Goal: Task Accomplishment & Management: Use online tool/utility

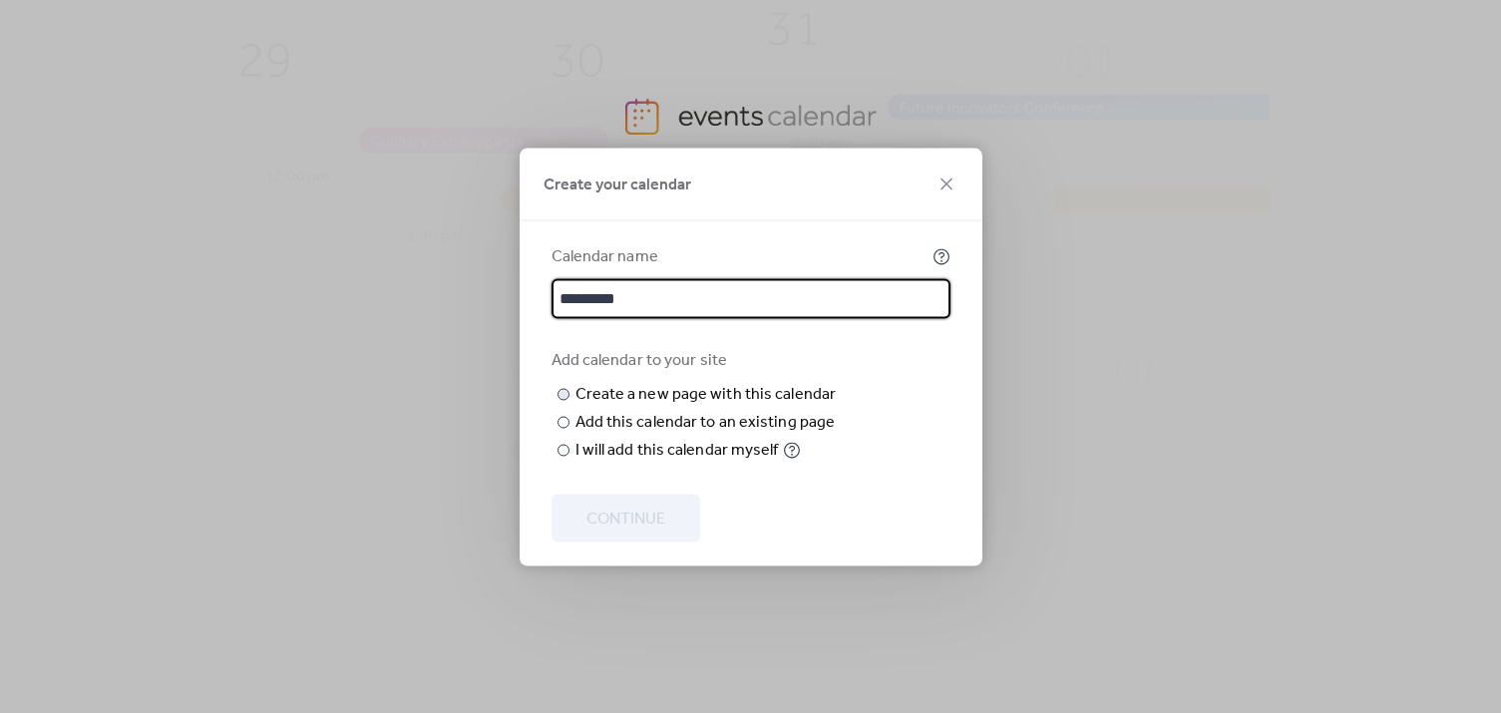
type input "*********"
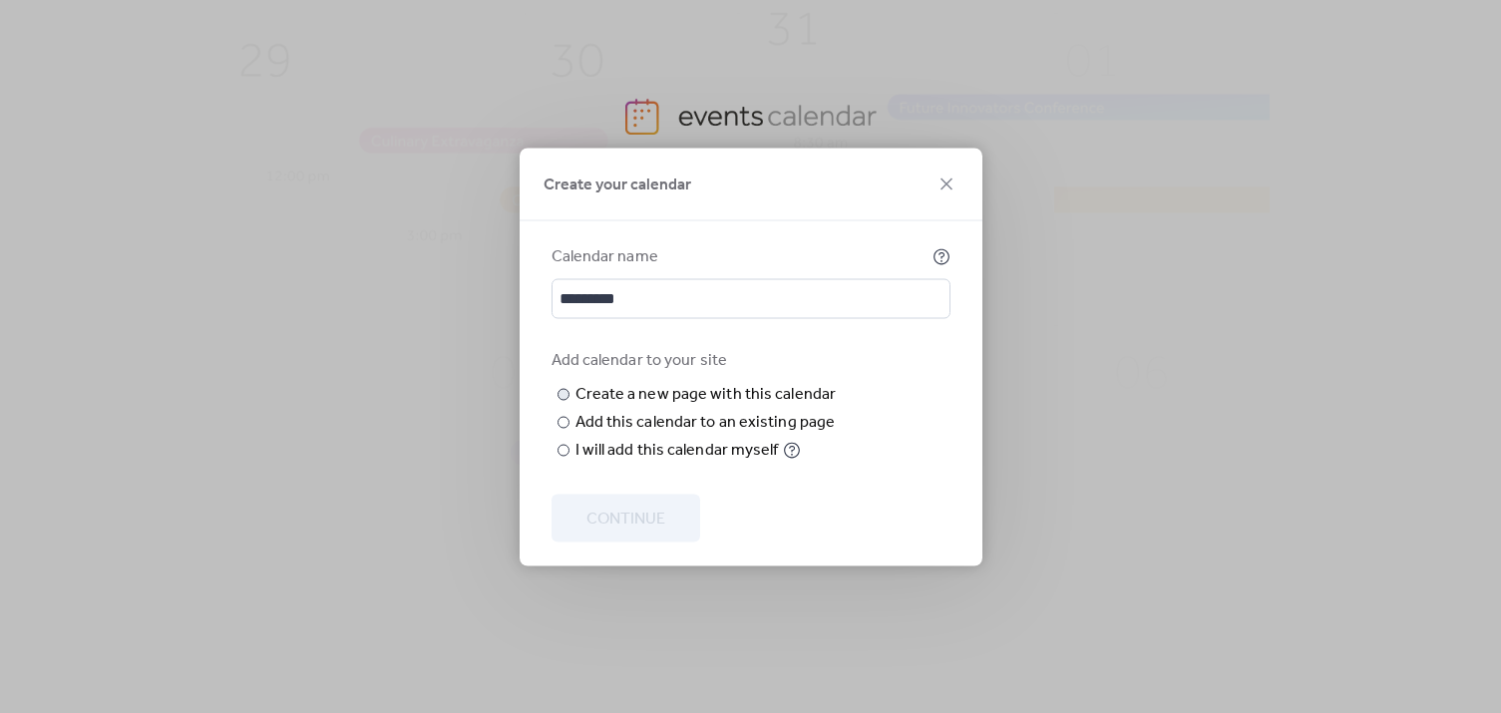
click at [0, 0] on input "text" at bounding box center [0, 0] width 0 height 0
type input "*"
type input "*********"
click at [654, 531] on span "Continue" at bounding box center [626, 519] width 79 height 24
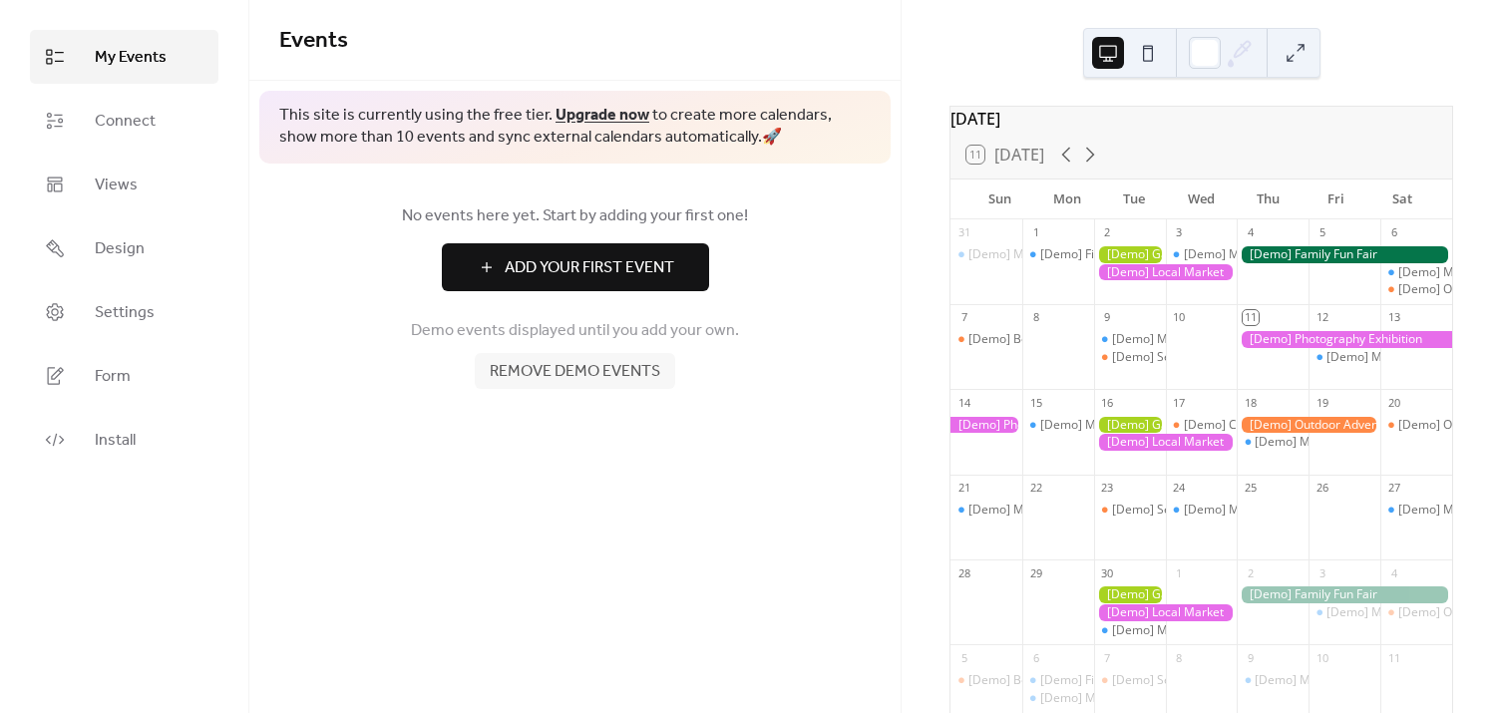
click at [607, 375] on span "Remove demo events" at bounding box center [575, 372] width 171 height 24
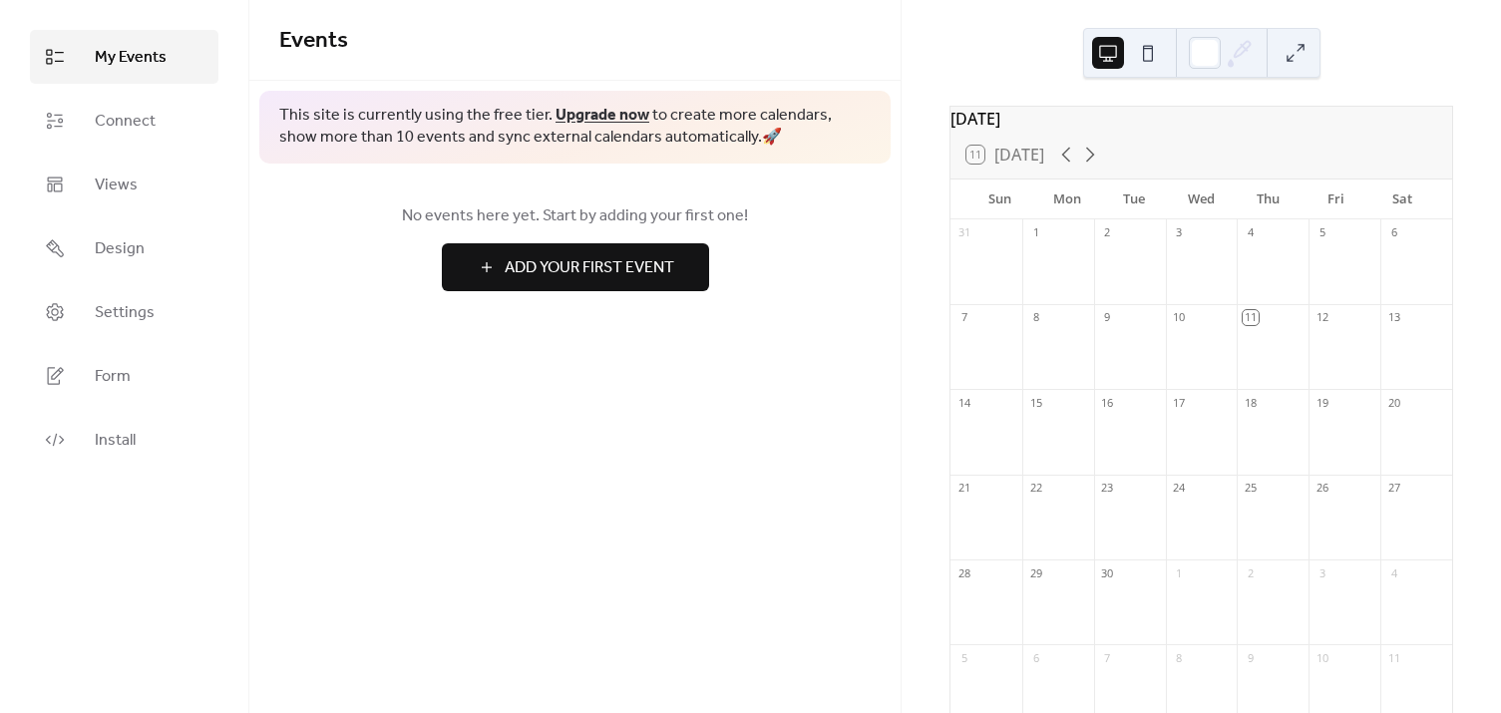
click at [1139, 45] on button at bounding box center [1148, 53] width 32 height 32
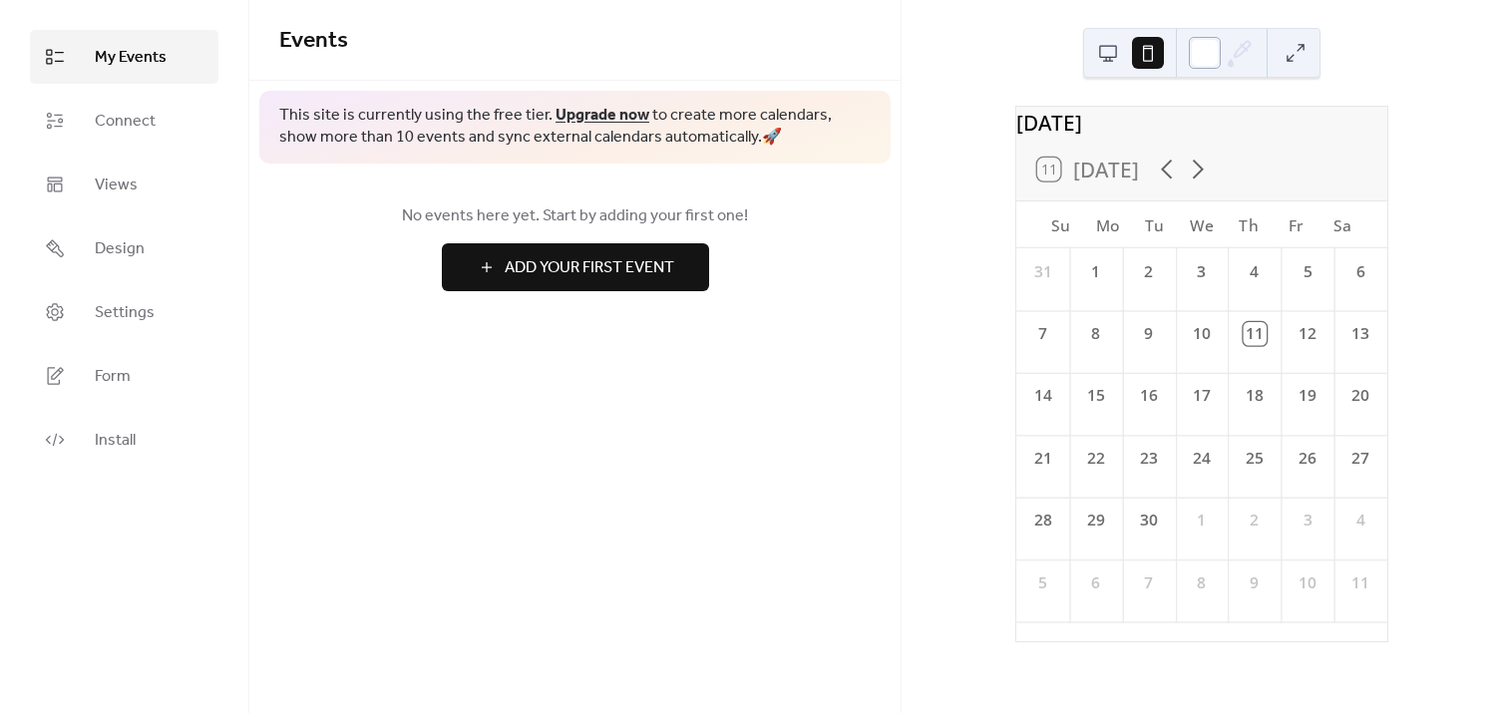
click at [1209, 40] on div at bounding box center [1205, 53] width 32 height 32
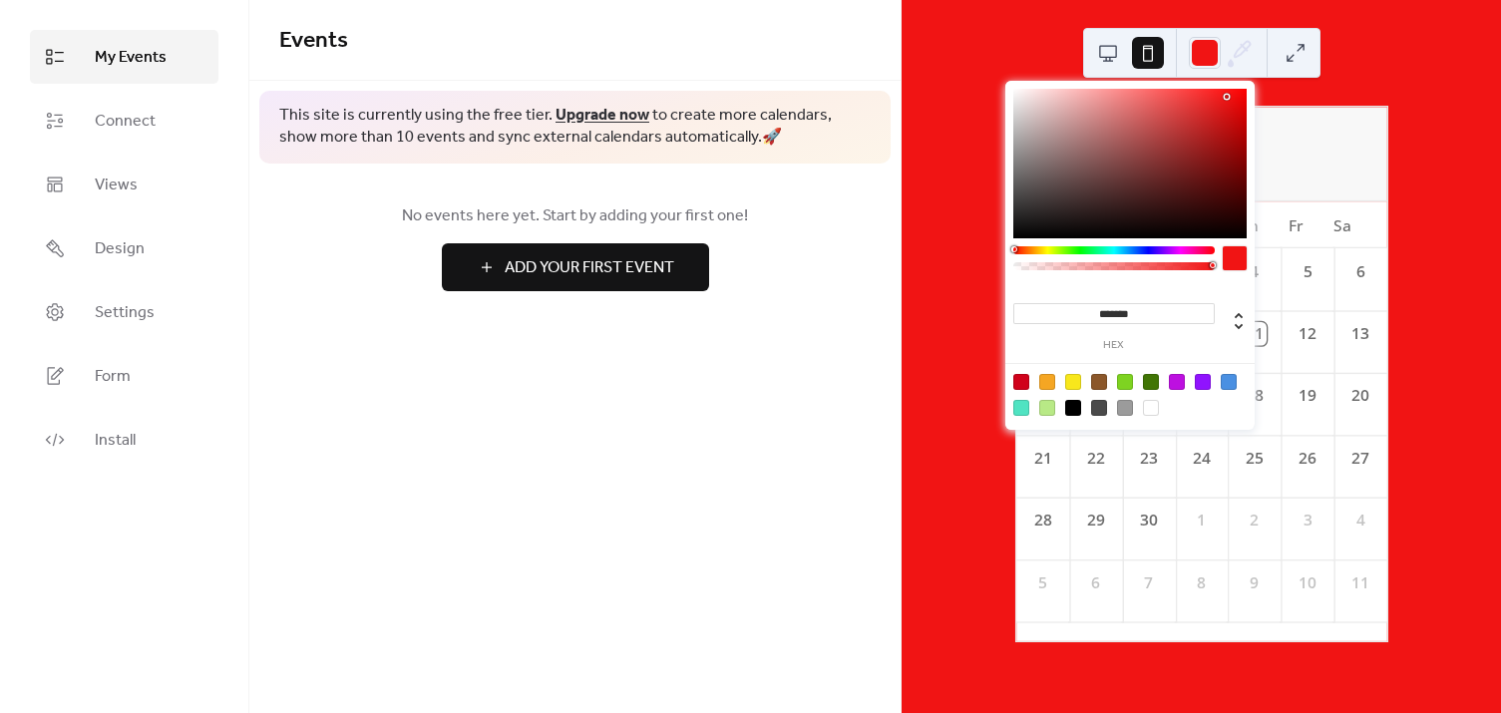
click at [1227, 98] on div at bounding box center [1129, 164] width 233 height 150
click at [1227, 98] on div at bounding box center [1227, 98] width 4 height 4
type input "*******"
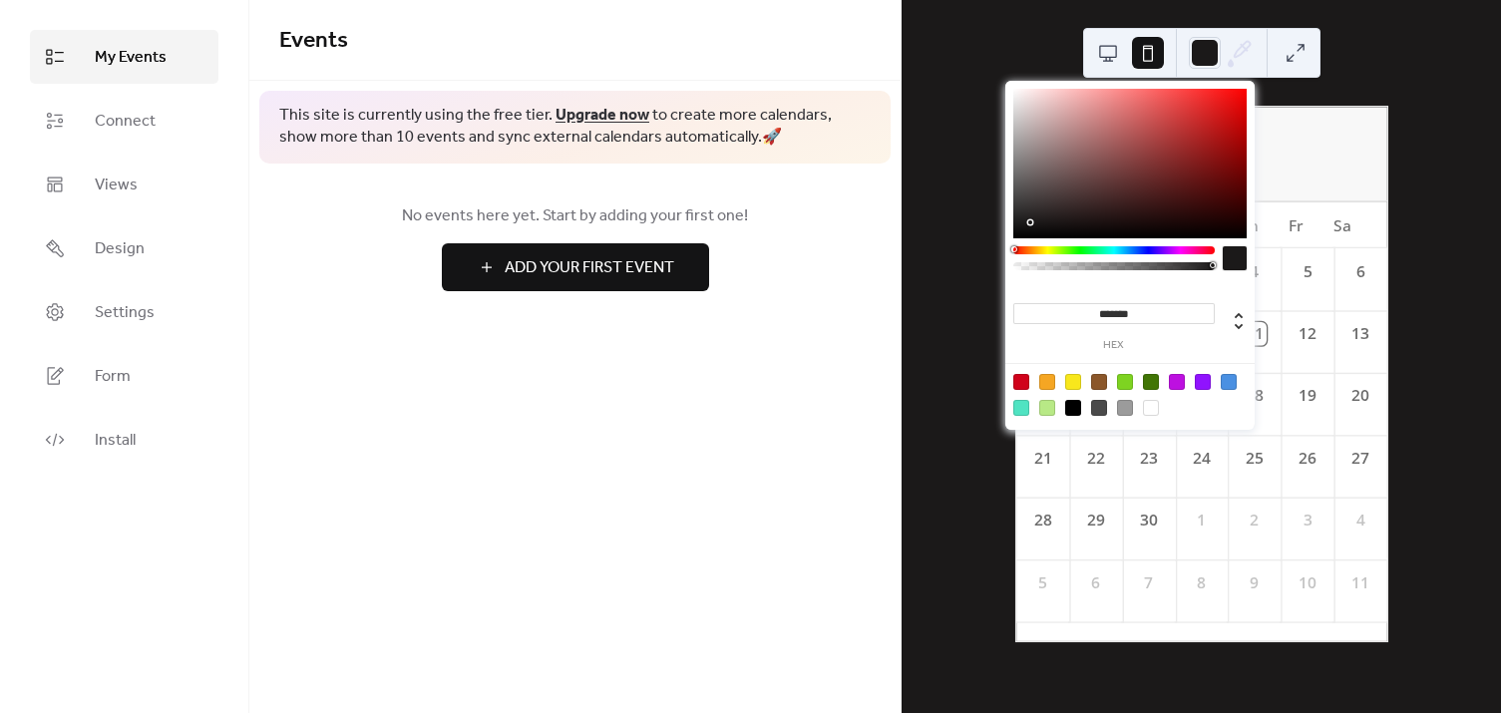
click at [1034, 222] on div at bounding box center [1129, 164] width 233 height 150
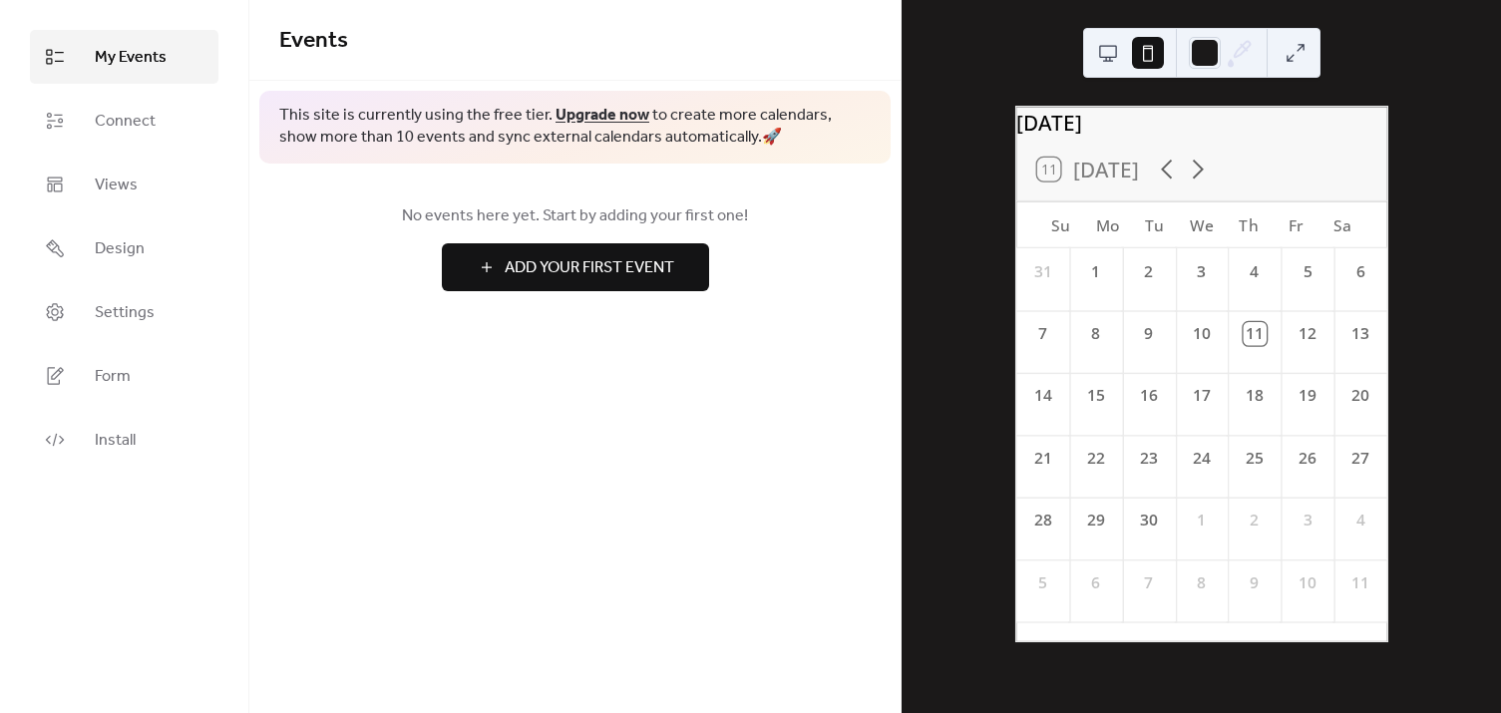
click at [708, 427] on div "Events This site is currently using the free tier. Upgrade now to create more c…" at bounding box center [574, 356] width 651 height 713
click at [73, 213] on ul "My Events Connect Views Design Settings Form Install" at bounding box center [124, 248] width 189 height 437
click at [80, 227] on link "Design" at bounding box center [124, 248] width 189 height 54
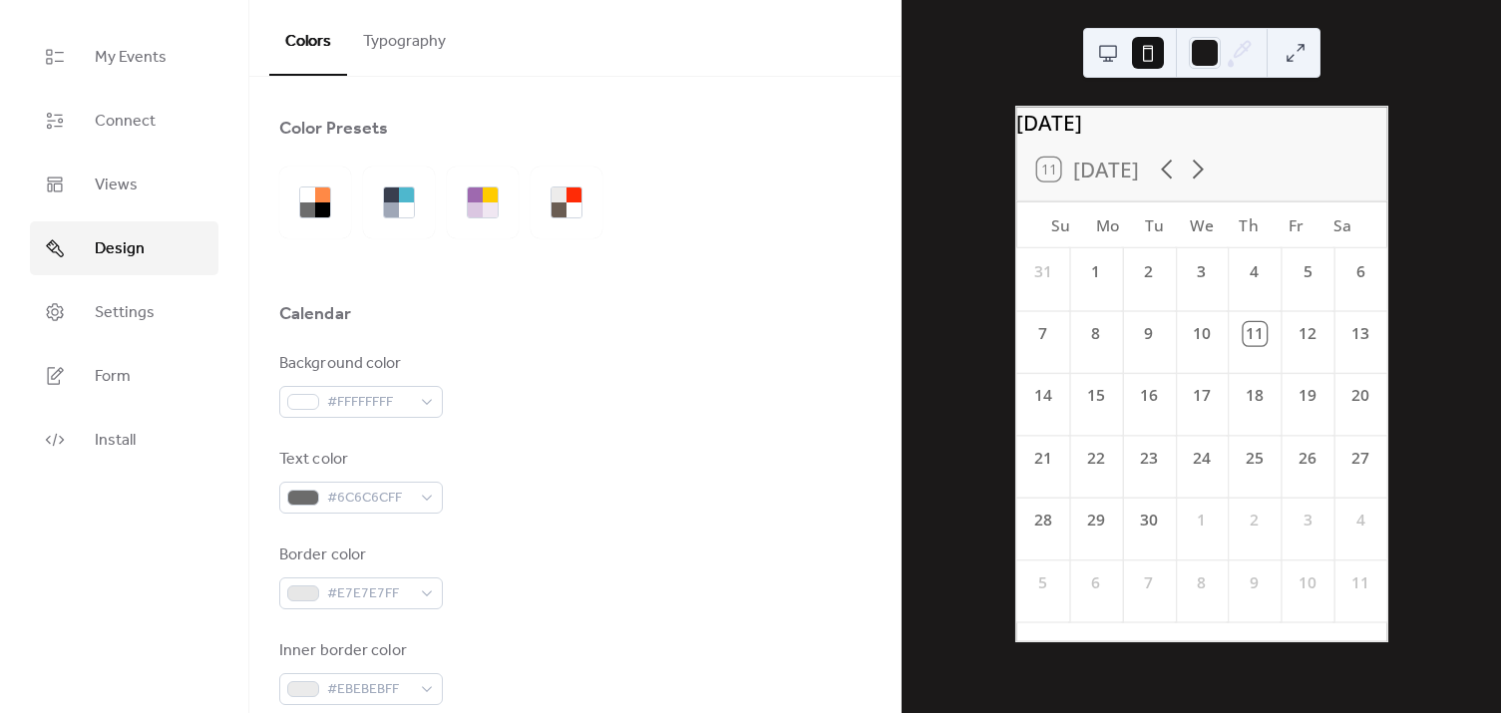
click at [80, 227] on link "Design" at bounding box center [124, 248] width 189 height 54
click at [576, 207] on div at bounding box center [574, 209] width 15 height 15
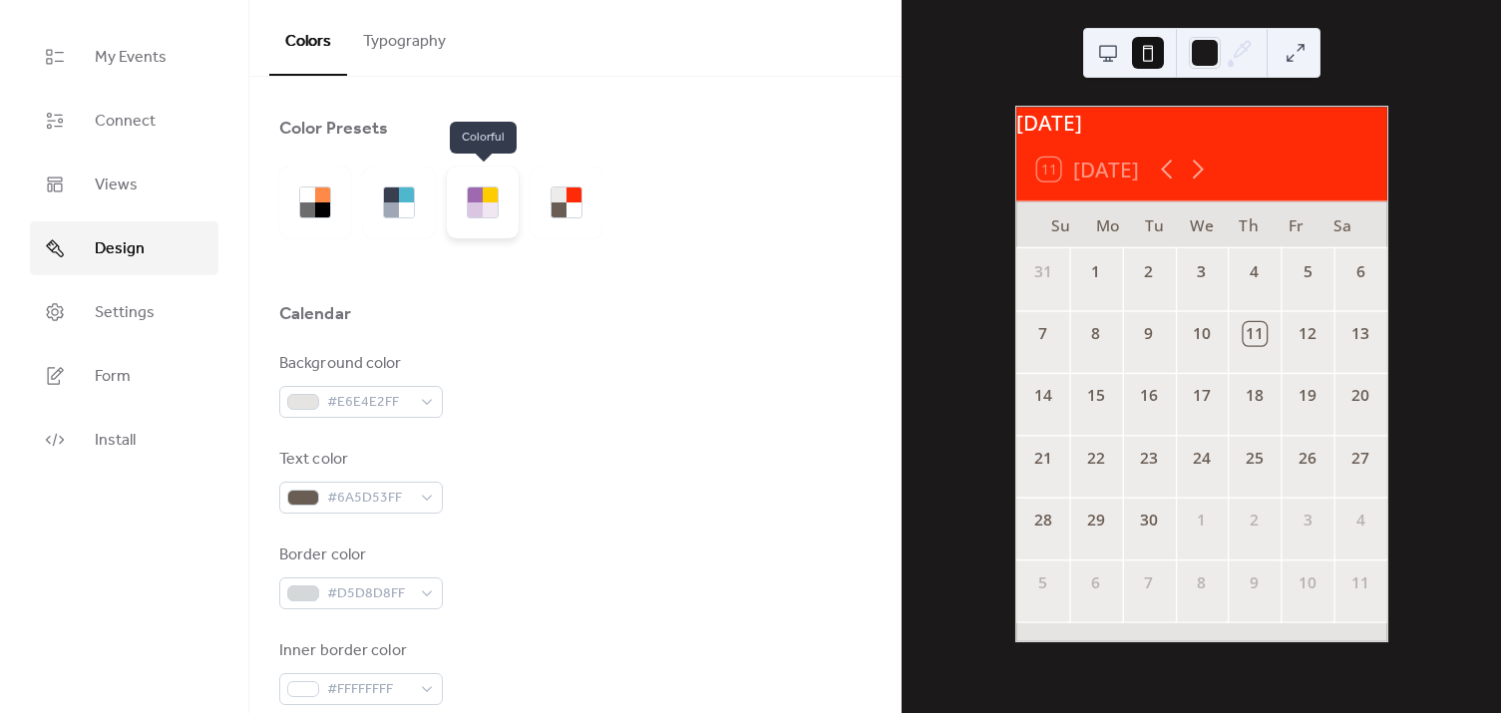
click at [492, 213] on div at bounding box center [490, 209] width 15 height 15
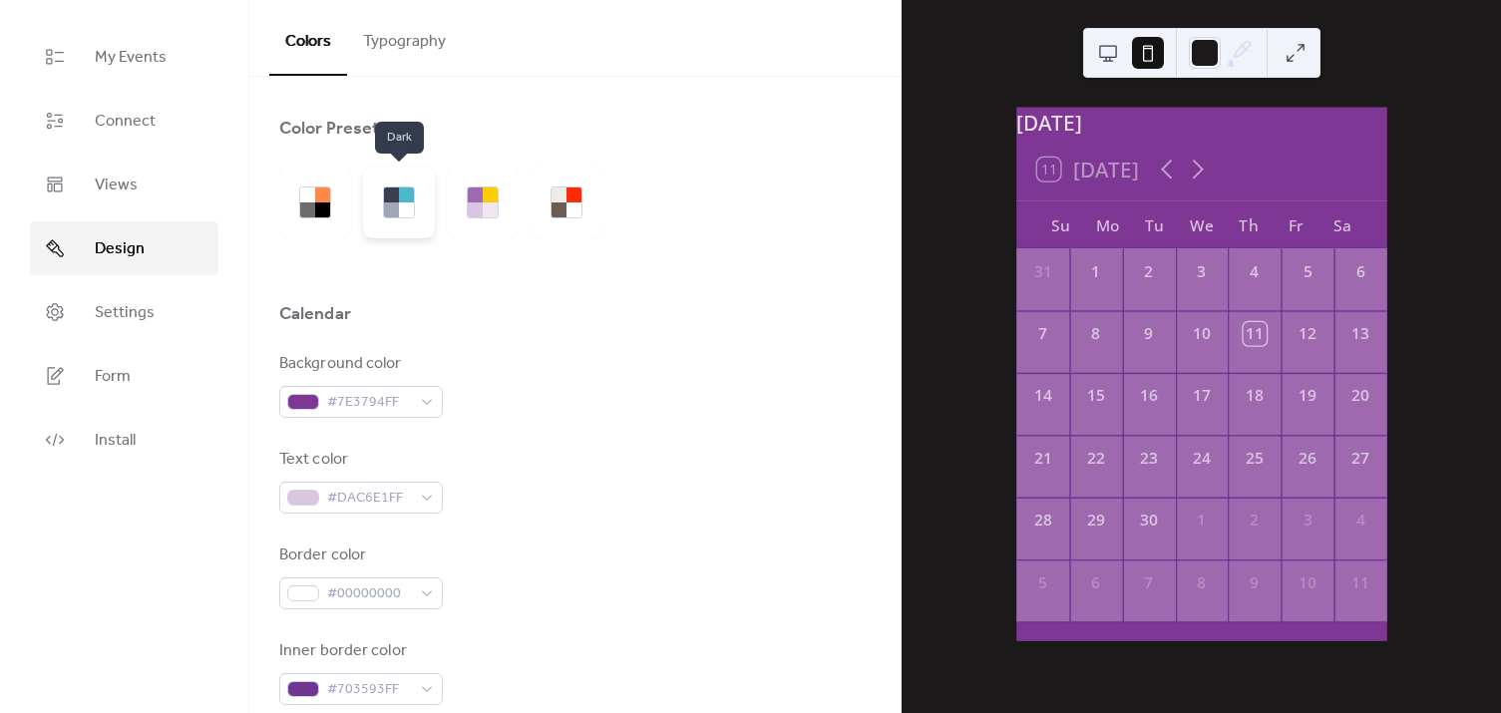
click at [419, 217] on div at bounding box center [399, 203] width 72 height 72
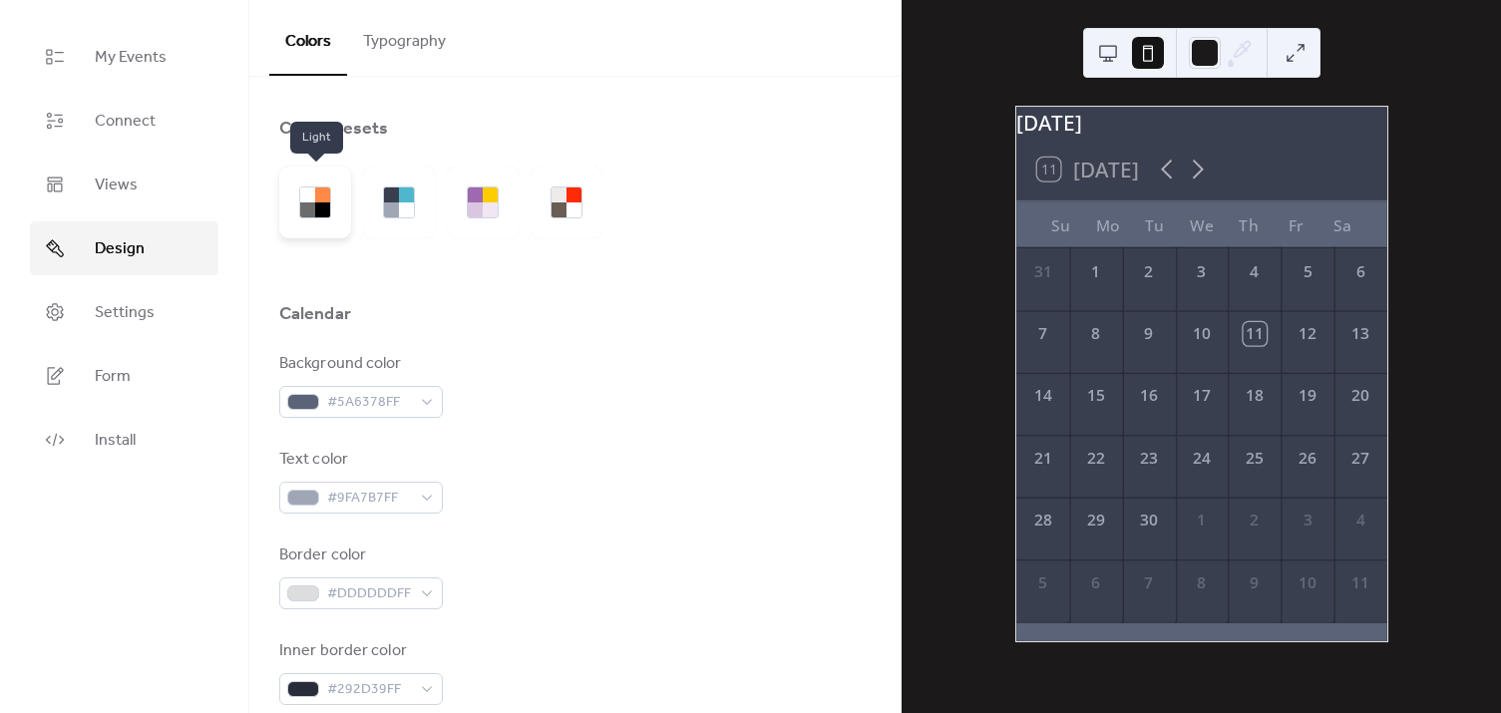
click at [332, 216] on div at bounding box center [315, 203] width 72 height 72
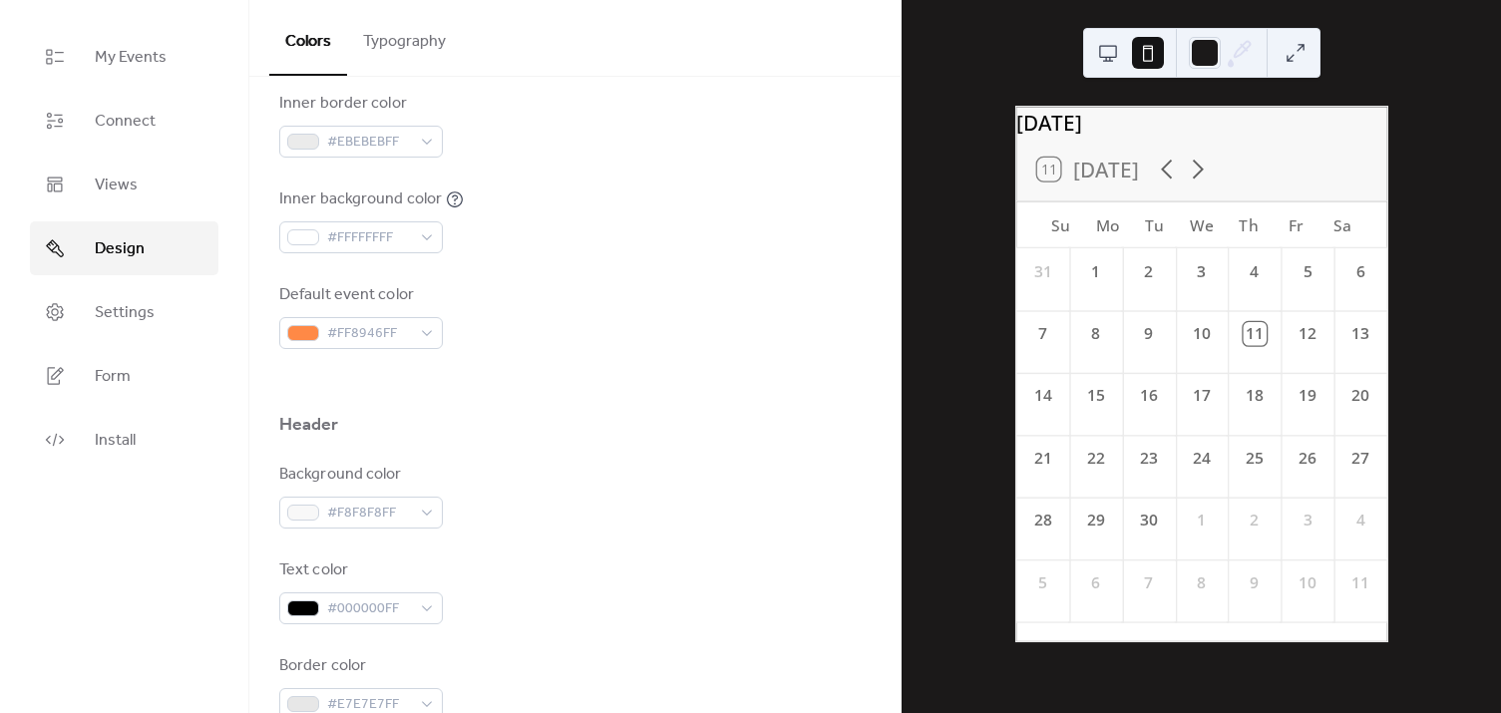
scroll to position [544, 0]
click at [401, 330] on span "#FF8946FF" at bounding box center [369, 338] width 84 height 24
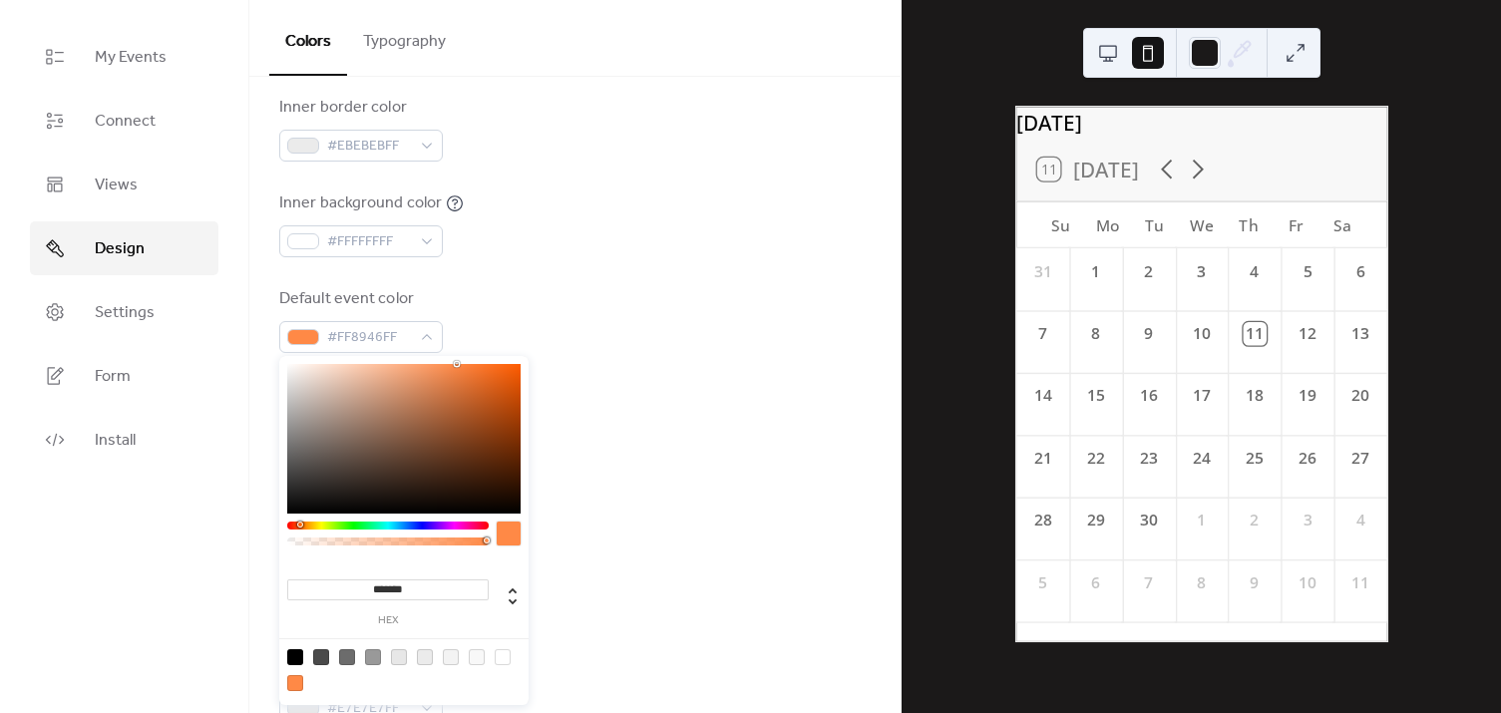
type input "*******"
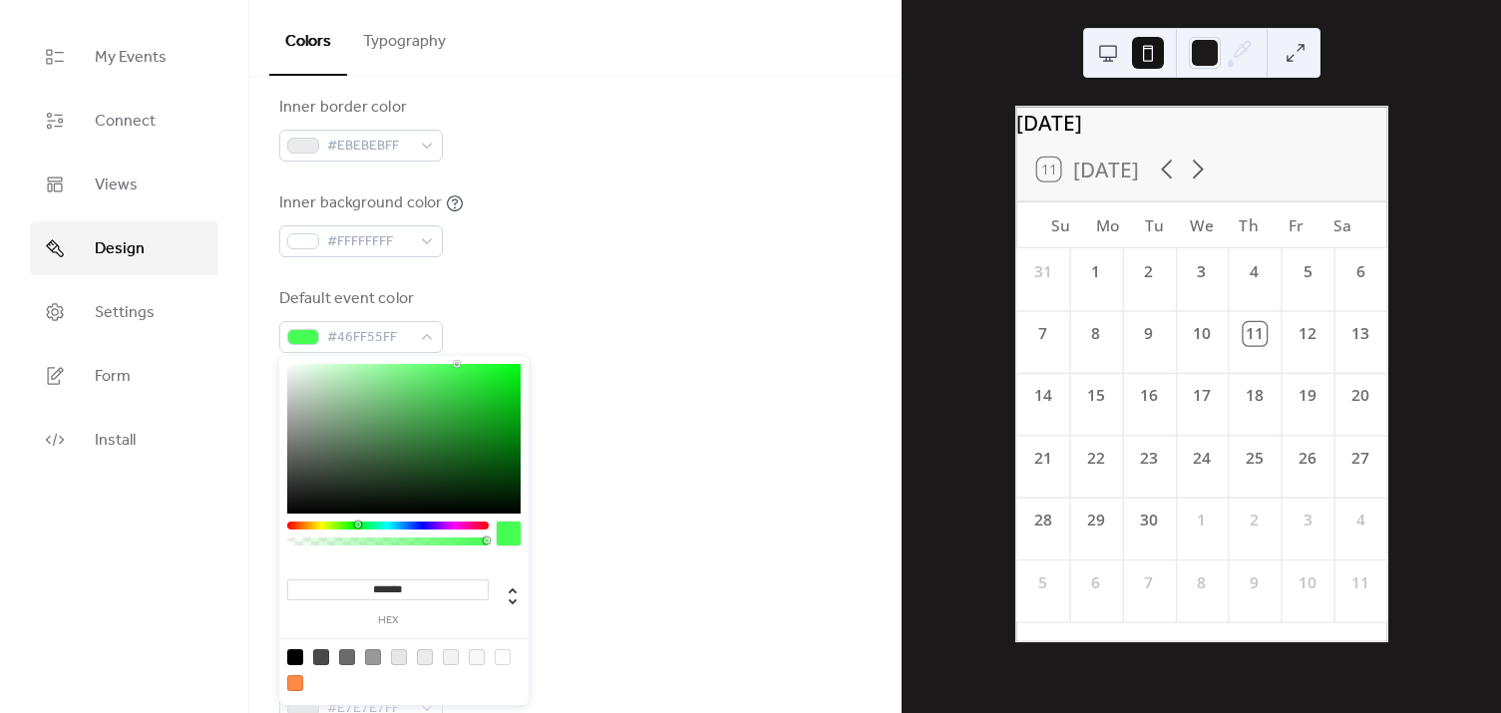
click at [357, 524] on div at bounding box center [387, 526] width 201 height 8
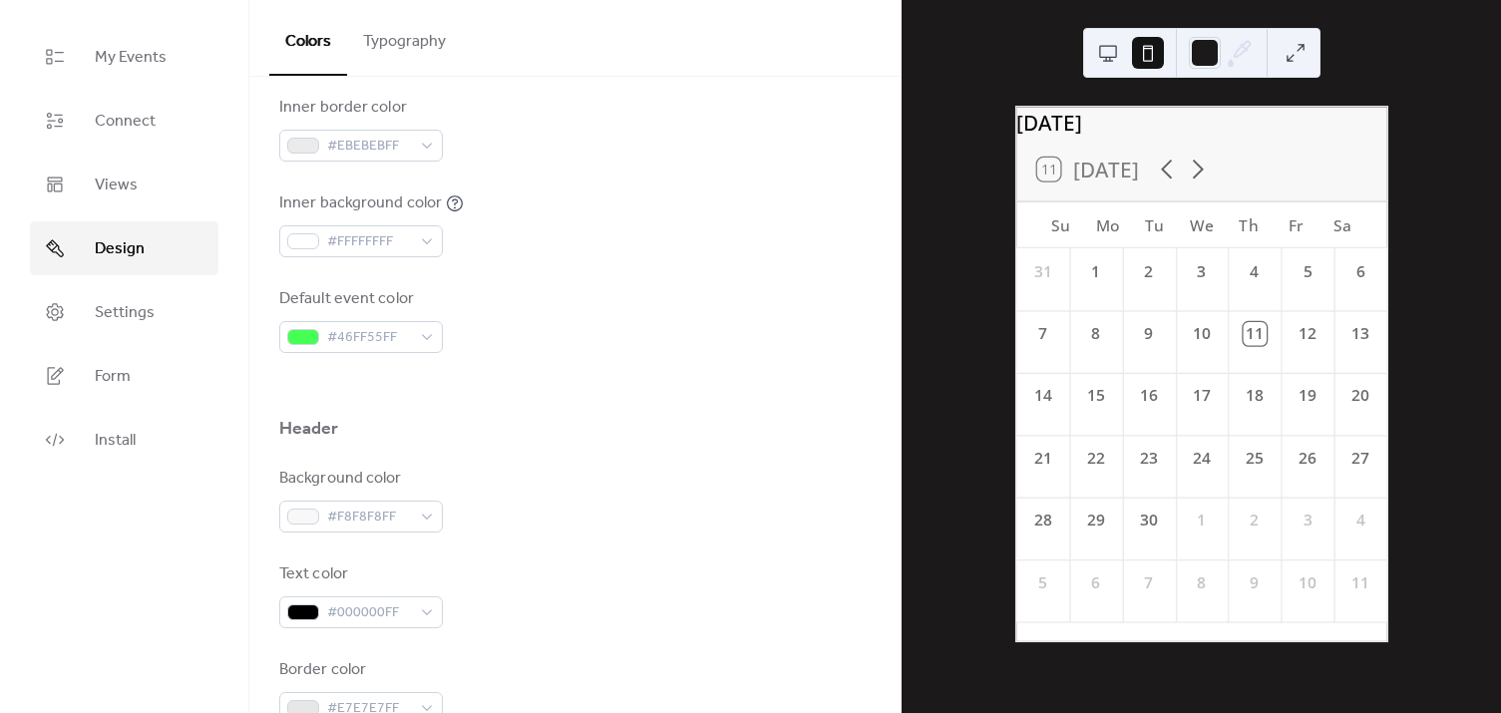
click at [609, 427] on div "Header" at bounding box center [575, 434] width 592 height 34
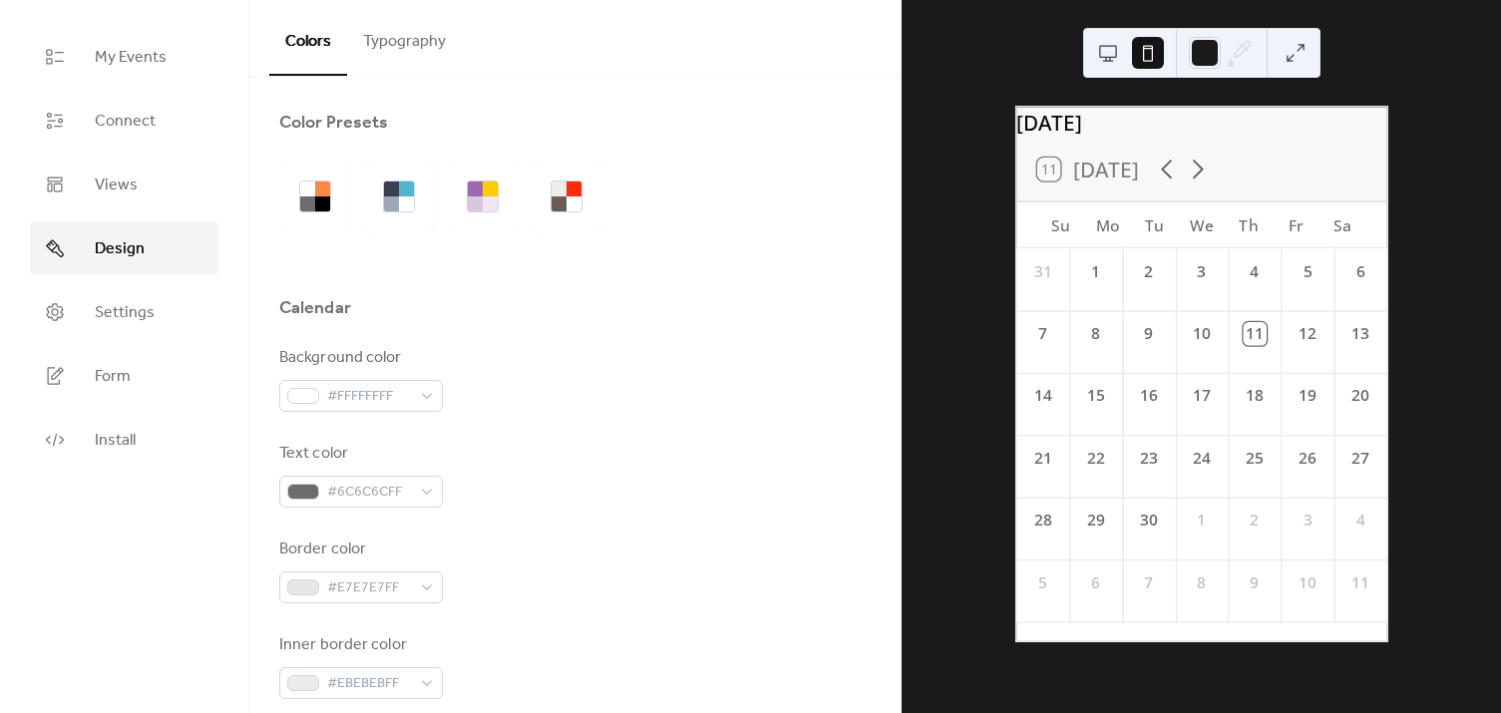
scroll to position [0, 0]
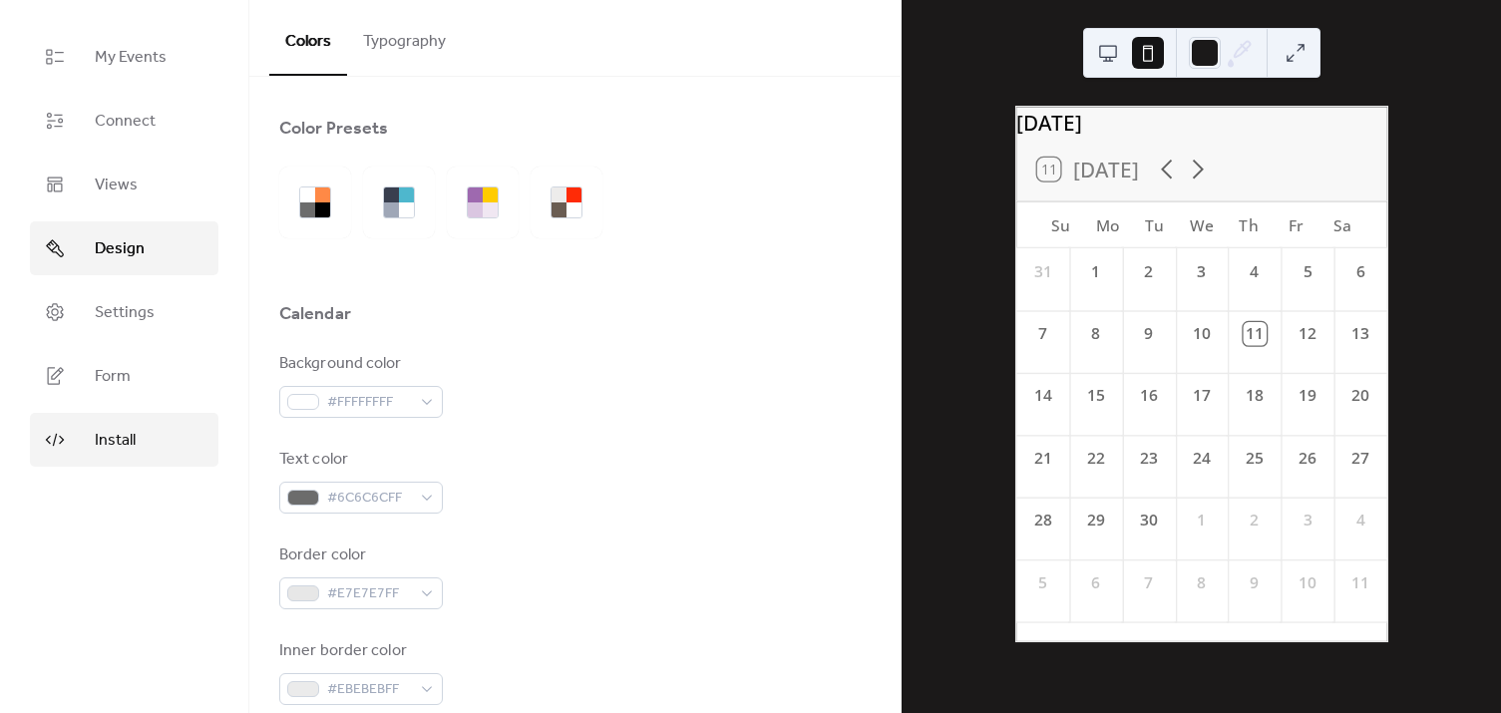
click at [115, 450] on span "Install" at bounding box center [115, 441] width 41 height 24
